Goal: Information Seeking & Learning: Understand process/instructions

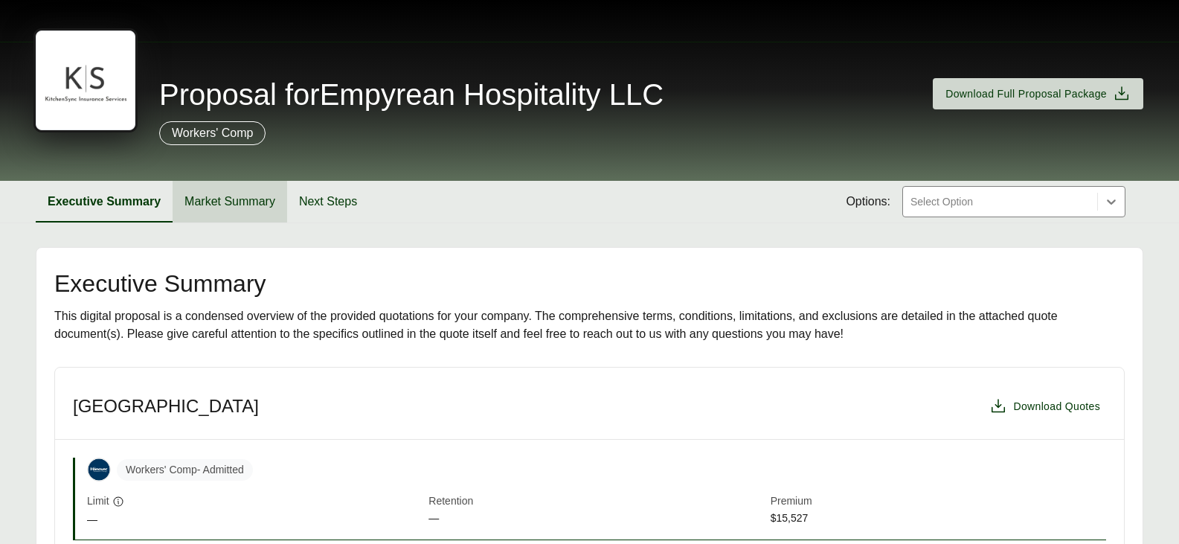
click at [194, 197] on button "Market Summary" at bounding box center [230, 202] width 115 height 42
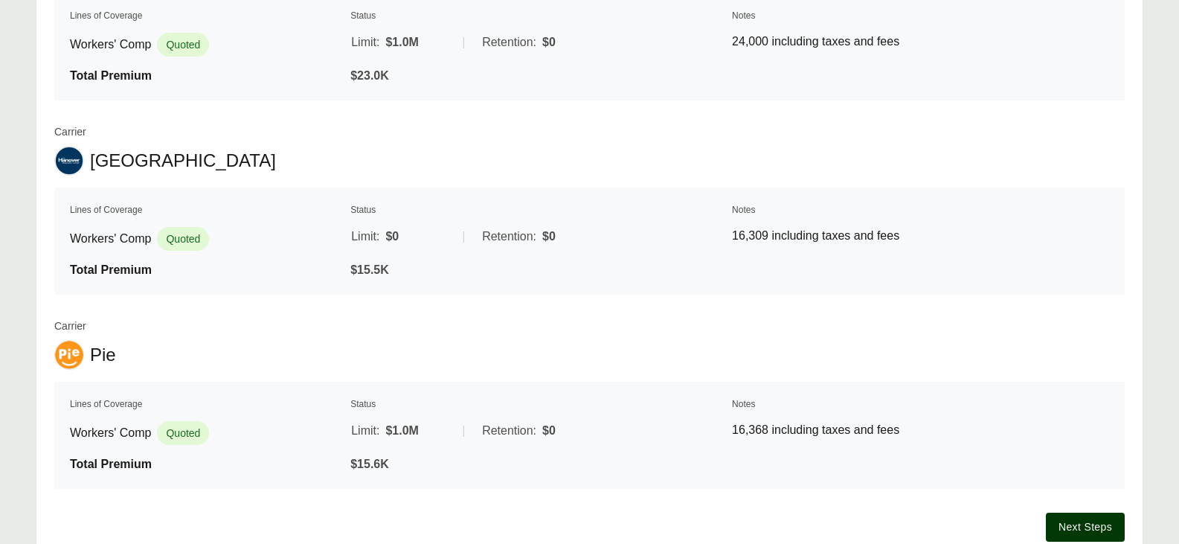
scroll to position [298, 0]
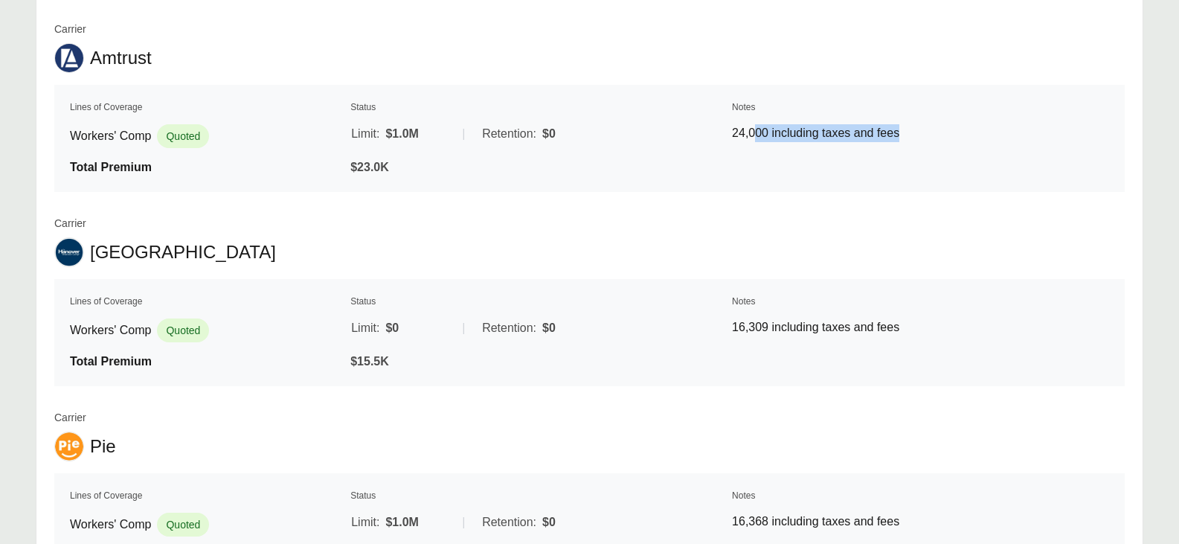
drag, startPoint x: 875, startPoint y: 129, endPoint x: 910, endPoint y: 131, distance: 35.0
click at [910, 131] on p "24,000 including taxes and fees" at bounding box center [920, 133] width 377 height 18
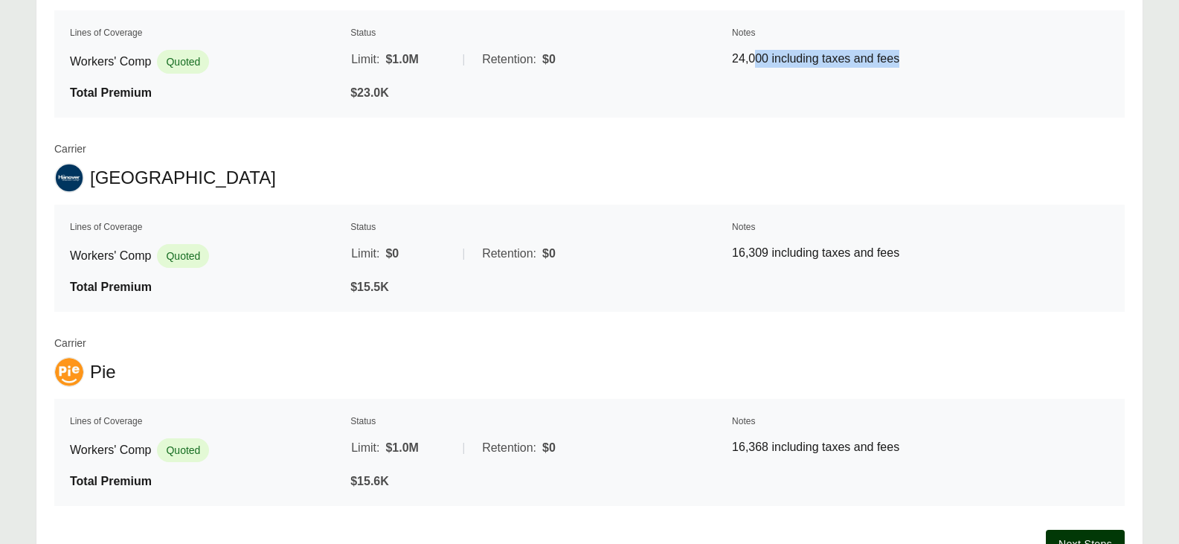
scroll to position [0, 0]
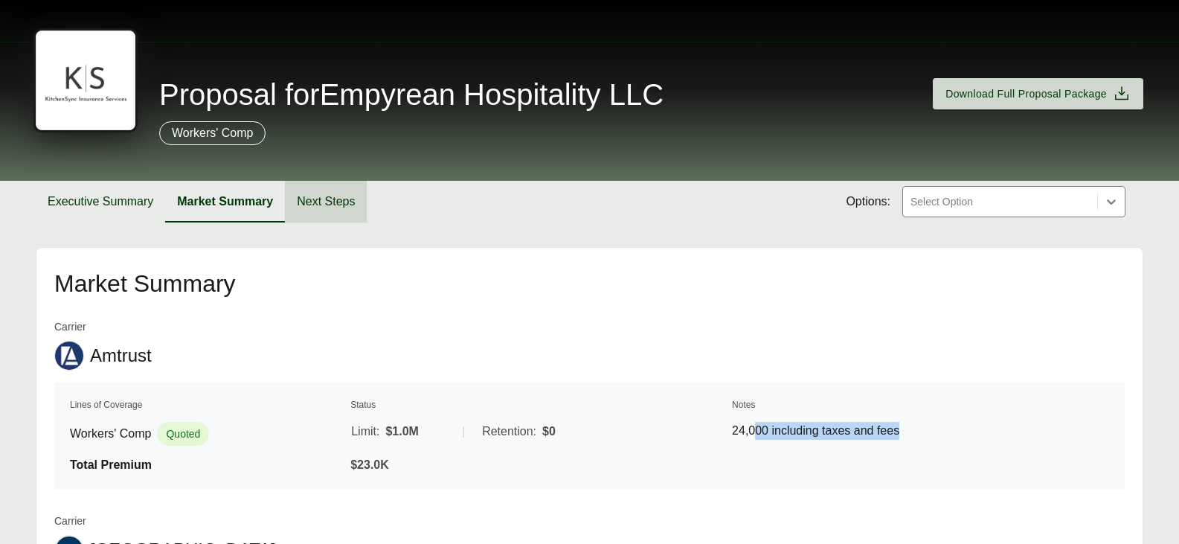
click at [333, 208] on button "Next Steps" at bounding box center [326, 202] width 82 height 42
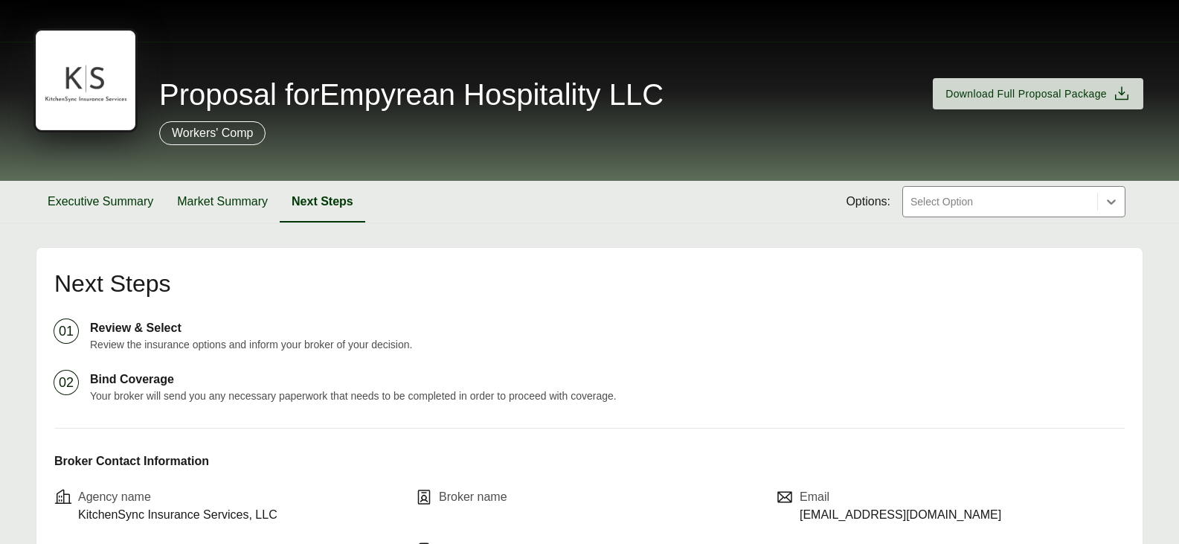
click at [1000, 198] on div at bounding box center [1000, 202] width 182 height 18
click at [644, 198] on div "Executive Summary Market Summary Next Steps Options: Select Option" at bounding box center [590, 202] width 1108 height 42
